Goal: Find specific page/section

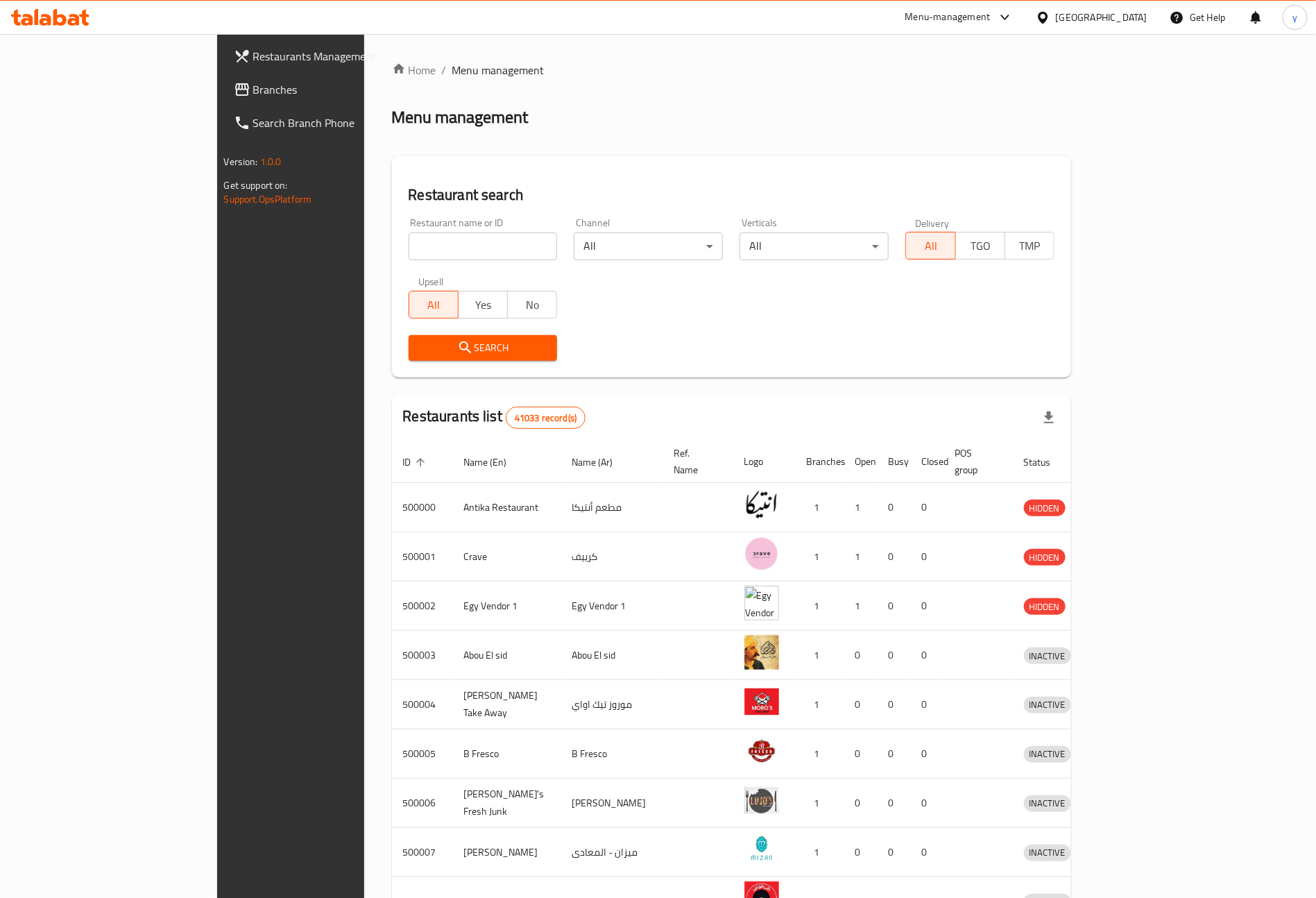
click at [253, 55] on span "Restaurants Management" at bounding box center [339, 56] width 173 height 17
click at [1134, 26] on div "[GEOGRAPHIC_DATA]" at bounding box center [1092, 17] width 134 height 33
click at [1055, 17] on div at bounding box center [1045, 17] width 20 height 15
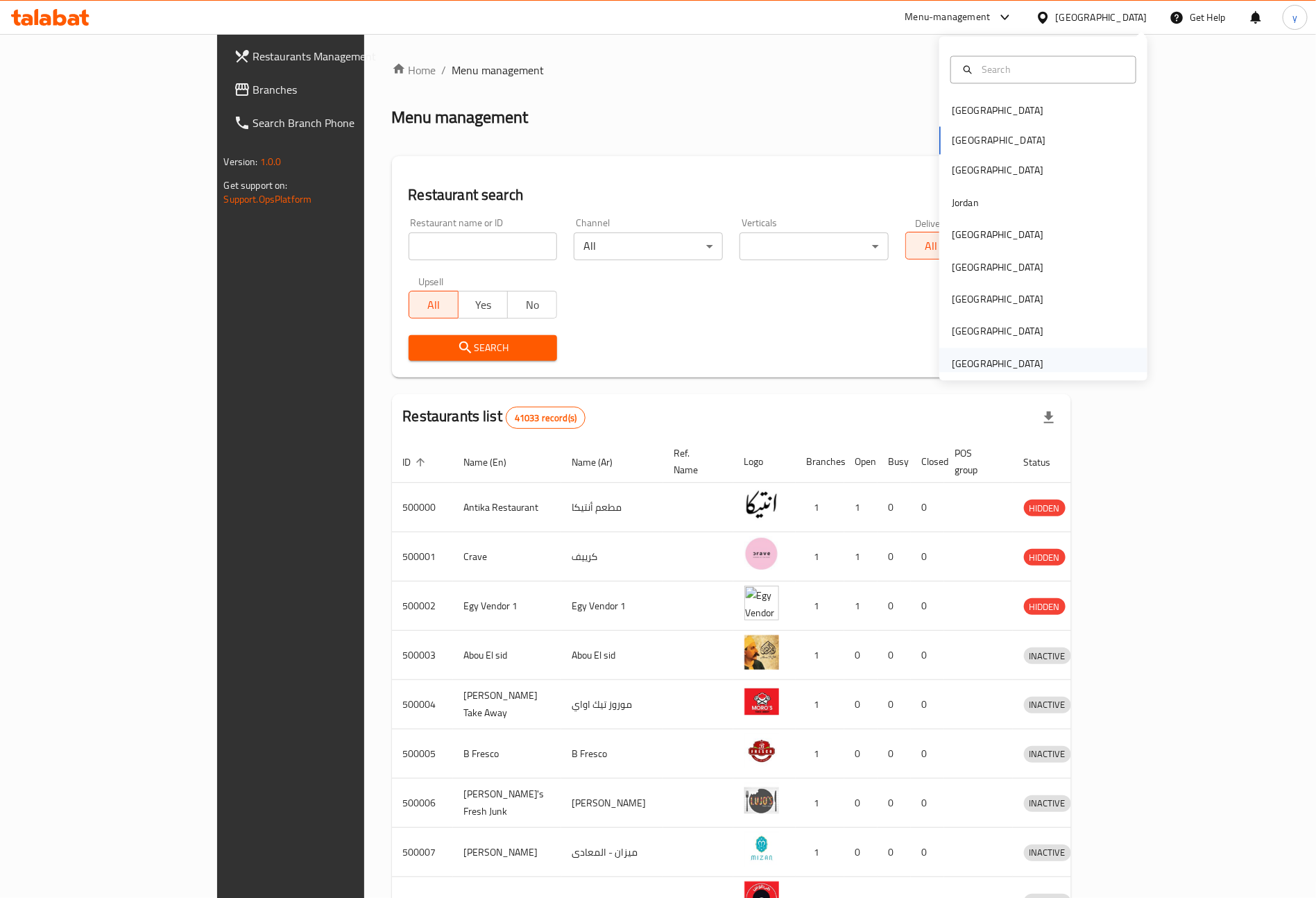
click at [1001, 359] on div "United Arab Emirates" at bounding box center [997, 363] width 91 height 15
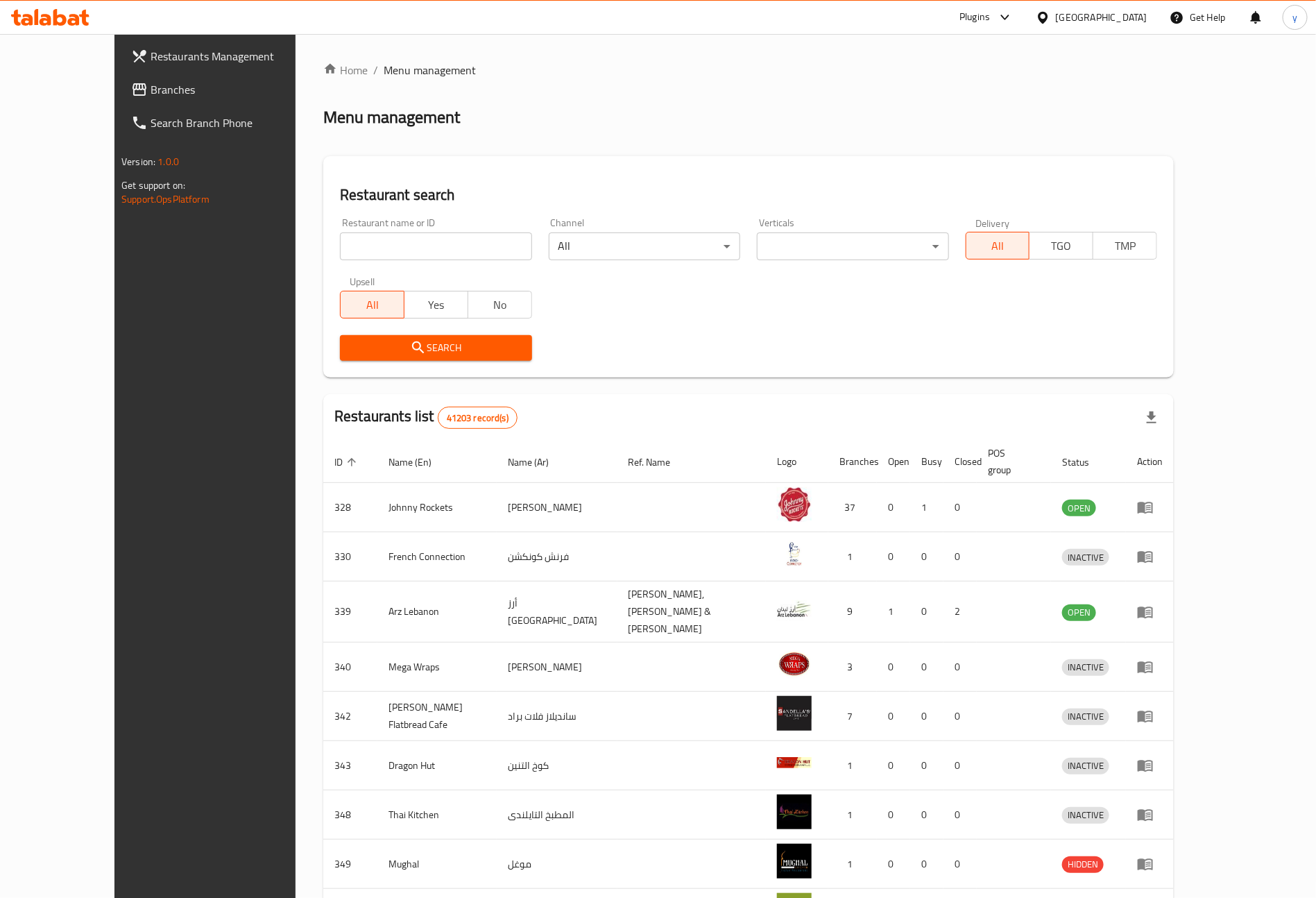
click at [150, 84] on span "Branches" at bounding box center [237, 89] width 173 height 17
